Goal: Navigation & Orientation: Find specific page/section

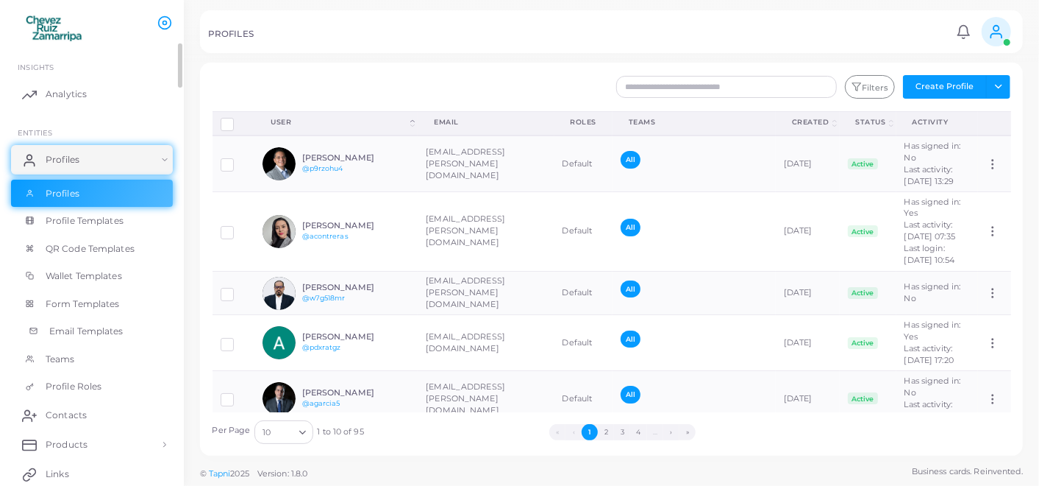
scroll to position [209, 0]
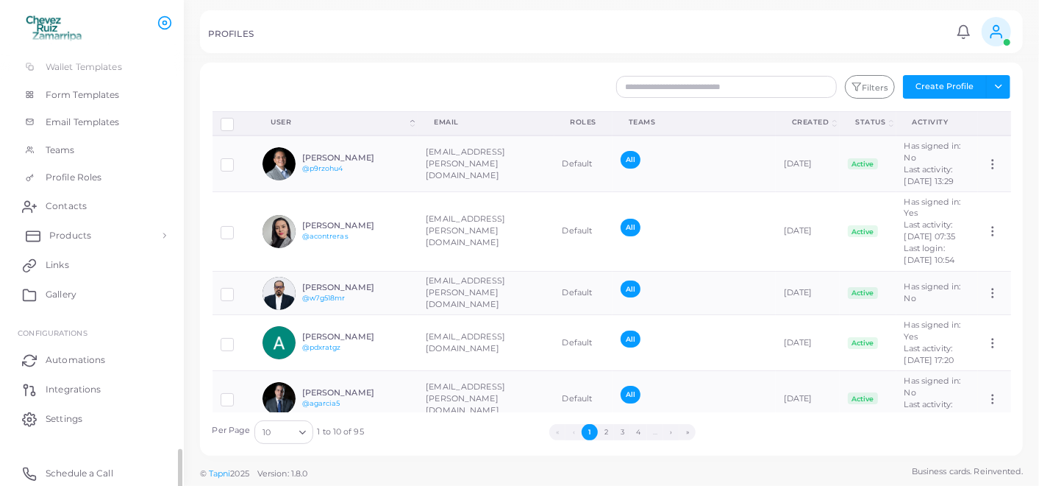
click at [79, 235] on span "Products" at bounding box center [70, 235] width 42 height 13
click at [74, 292] on link "Shop" at bounding box center [92, 296] width 162 height 28
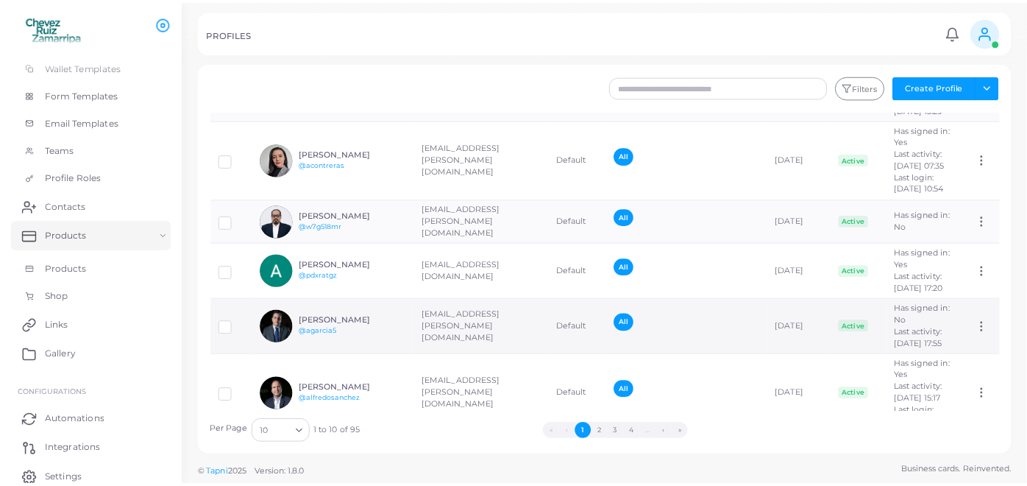
scroll to position [245, 0]
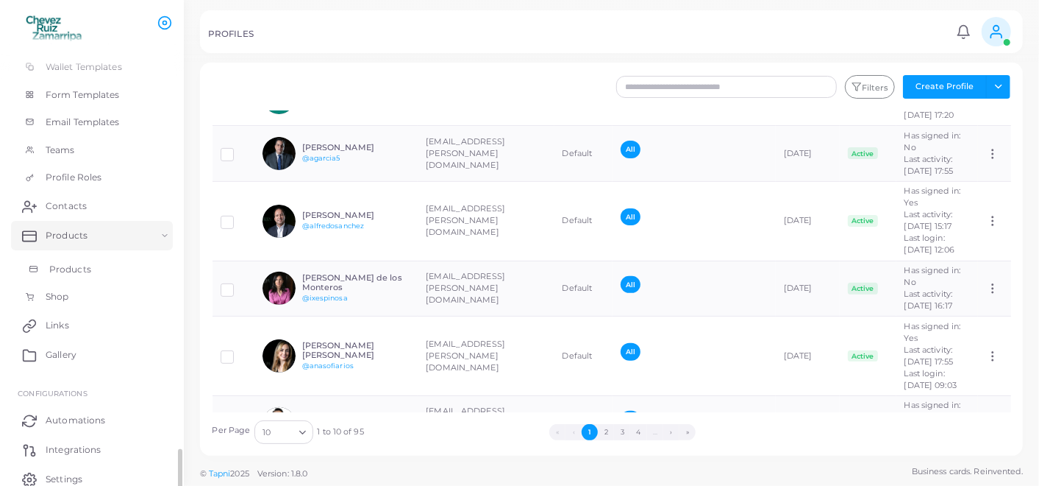
click at [136, 259] on link "Products" at bounding box center [92, 269] width 162 height 28
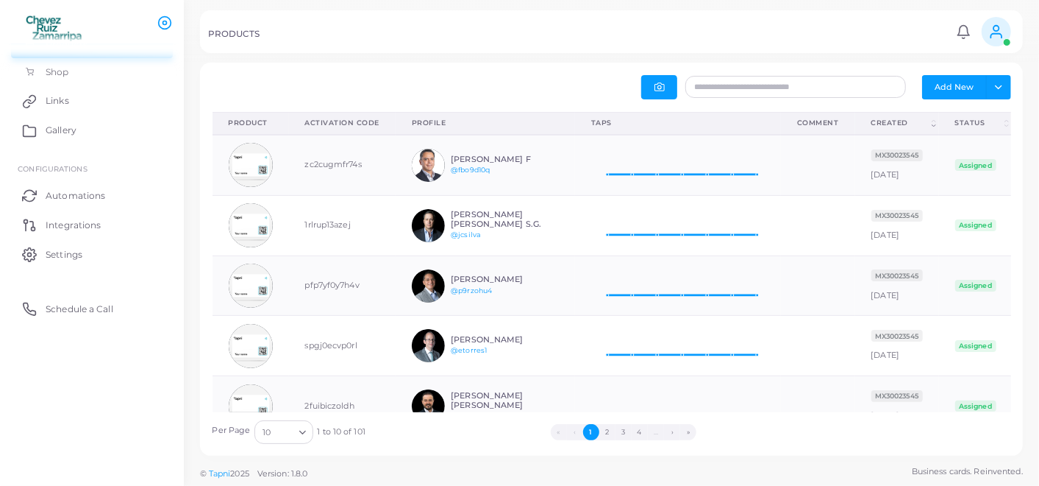
click at [984, 29] on span at bounding box center [996, 31] width 29 height 29
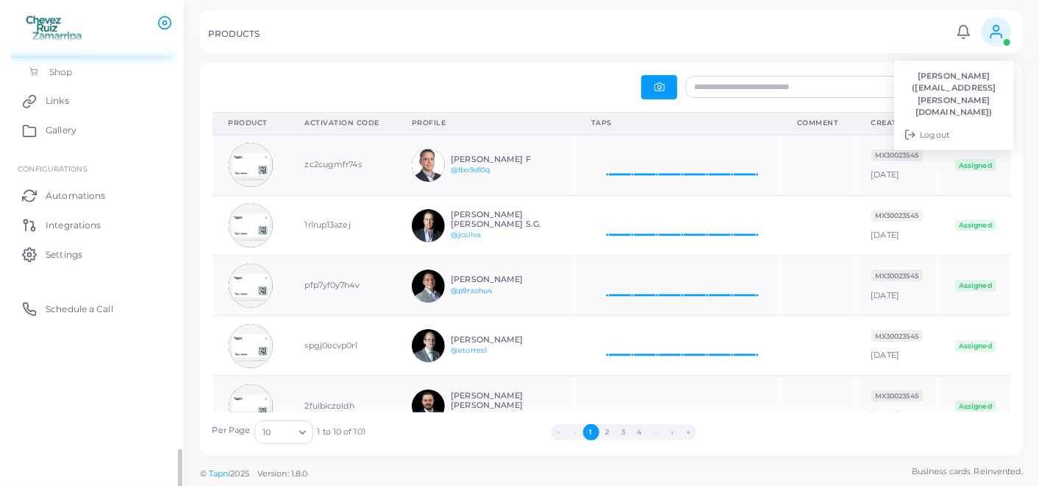
click at [67, 71] on span "Shop" at bounding box center [60, 71] width 23 height 13
